Goal: Information Seeking & Learning: Learn about a topic

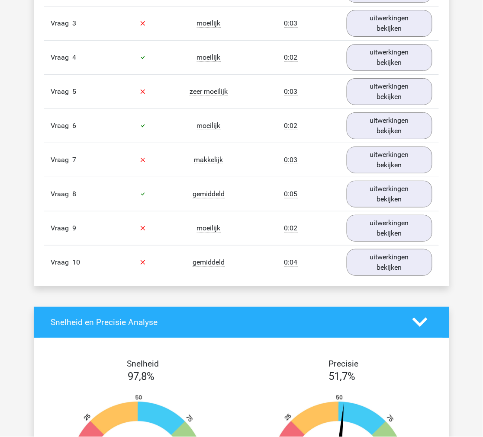
scroll to position [1490, 0]
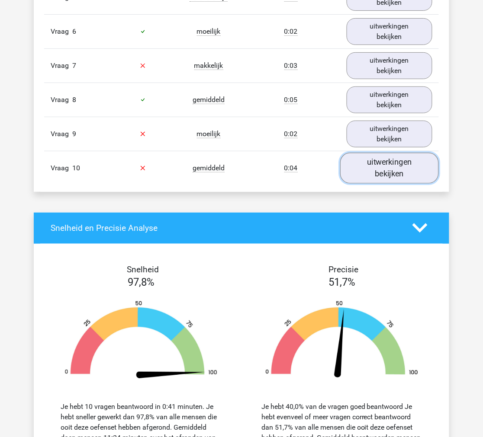
click at [371, 170] on link "uitwerkingen bekijken" at bounding box center [389, 168] width 99 height 31
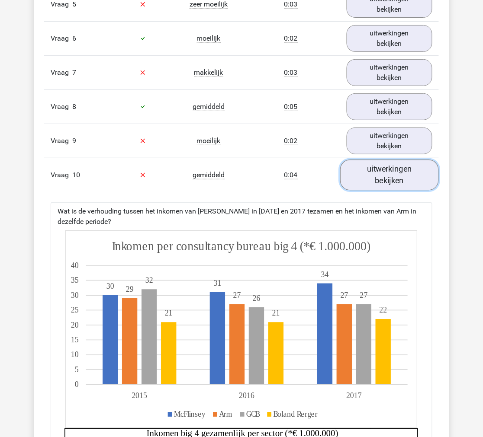
scroll to position [1442, 0]
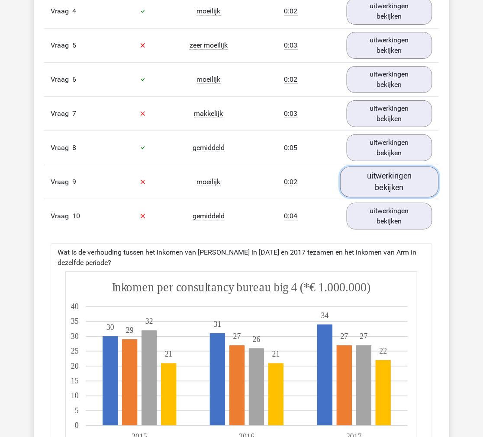
click at [372, 173] on link "uitwerkingen bekijken" at bounding box center [389, 182] width 99 height 31
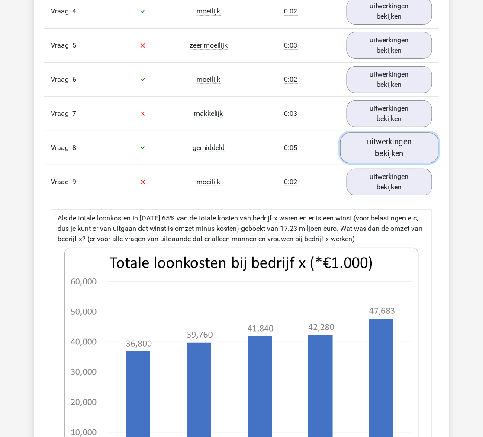
click at [374, 146] on link "uitwerkingen bekijken" at bounding box center [389, 147] width 99 height 31
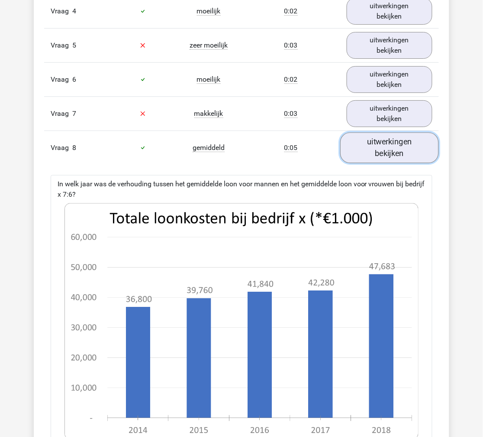
click at [374, 148] on link "uitwerkingen bekijken" at bounding box center [389, 147] width 99 height 31
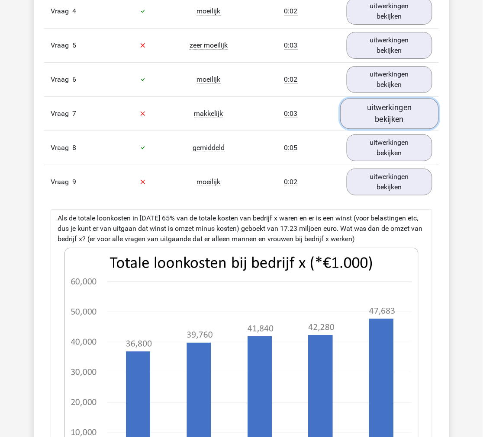
click at [375, 124] on link "uitwerkingen bekijken" at bounding box center [389, 113] width 99 height 31
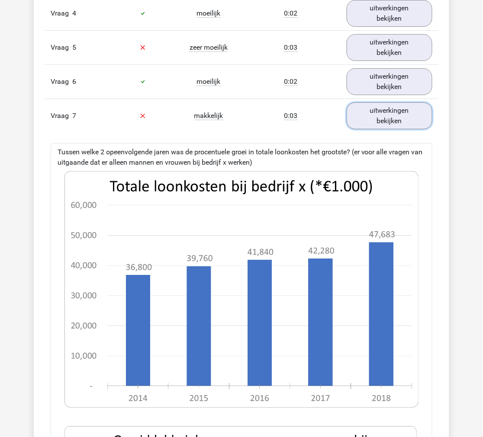
scroll to position [1394, 0]
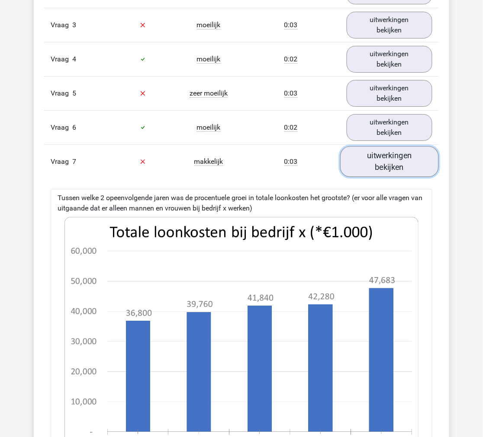
click at [372, 149] on link "uitwerkingen bekijken" at bounding box center [389, 161] width 99 height 31
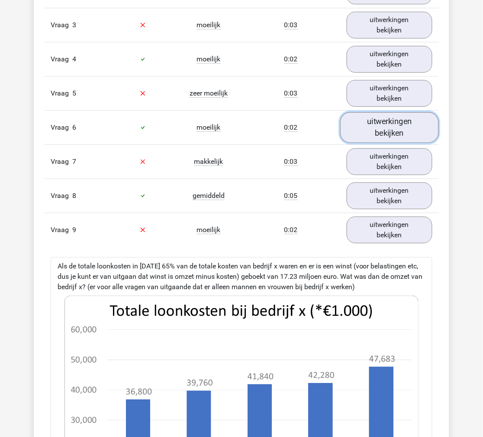
click at [370, 129] on link "uitwerkingen bekijken" at bounding box center [389, 127] width 99 height 31
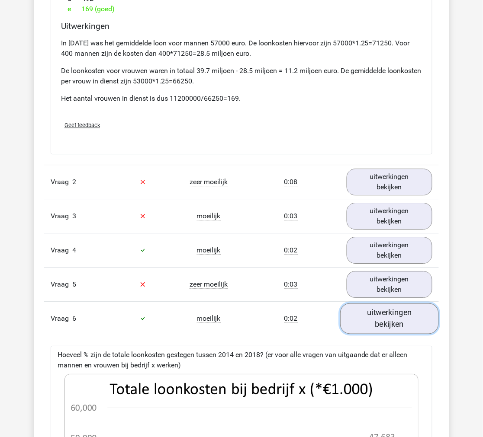
scroll to position [1202, 0]
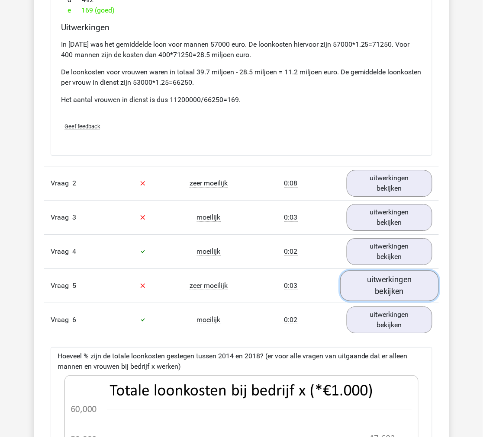
click at [379, 287] on link "uitwerkingen bekijken" at bounding box center [389, 285] width 99 height 31
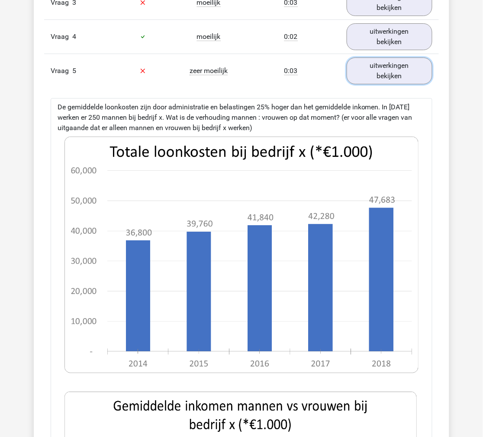
scroll to position [1298, 0]
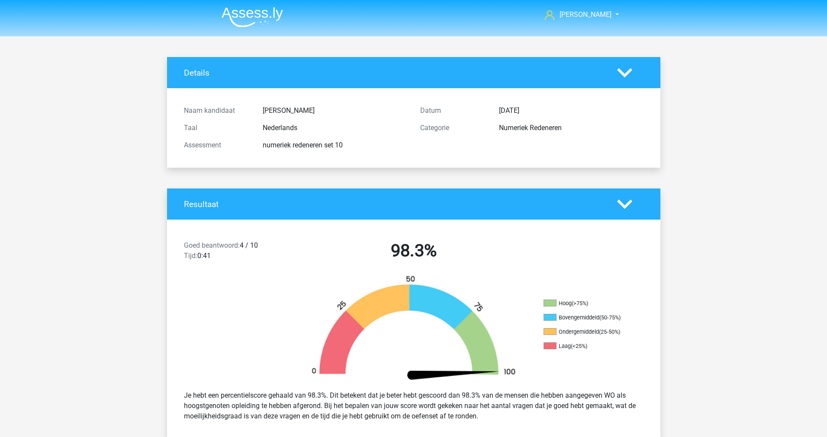
scroll to position [1134, 0]
